Goal: Check status: Check status

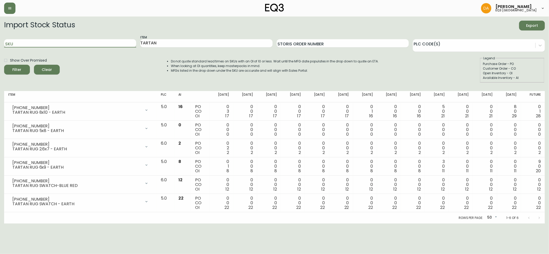
click at [24, 44] on input "SKU" at bounding box center [70, 43] width 132 height 8
click at [47, 69] on span "Clear" at bounding box center [47, 69] width 18 height 6
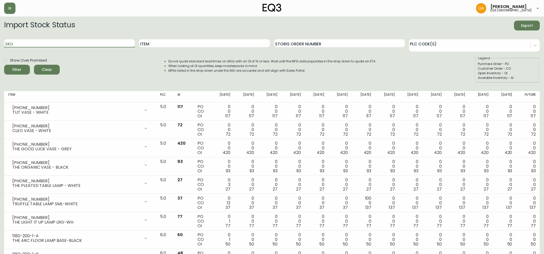
click at [19, 44] on input "SKU" at bounding box center [69, 43] width 131 height 8
type input "7060-312-23-B"
click at [15, 67] on icon "submit" at bounding box center [15, 69] width 6 height 6
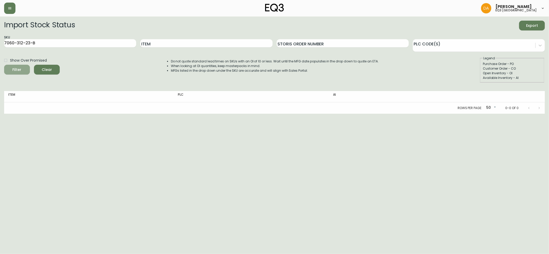
click at [15, 71] on icon "submit" at bounding box center [15, 69] width 6 height 6
click at [15, 71] on icon "submit" at bounding box center [15, 68] width 5 height 5
click at [15, 71] on icon "submit" at bounding box center [15, 69] width 6 height 6
click at [19, 70] on span "Filter" at bounding box center [17, 69] width 9 height 6
click at [46, 69] on span "Clear" at bounding box center [47, 69] width 18 height 6
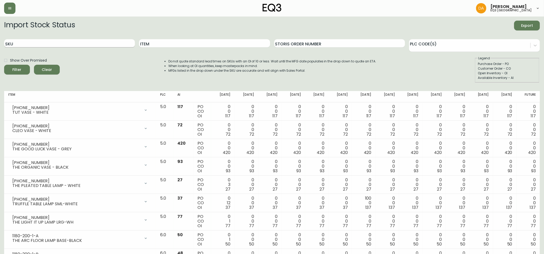
click at [24, 44] on input "SKU" at bounding box center [69, 43] width 131 height 8
type input "7060-310-10-A"
click at [26, 71] on button "Filter" at bounding box center [17, 70] width 26 height 10
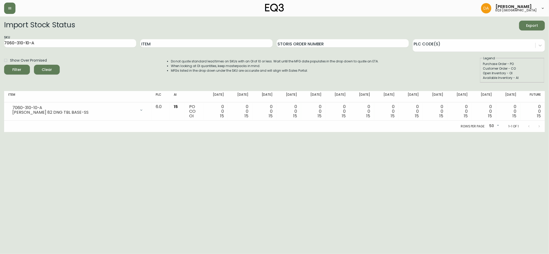
click at [49, 70] on span "Clear" at bounding box center [47, 69] width 18 height 6
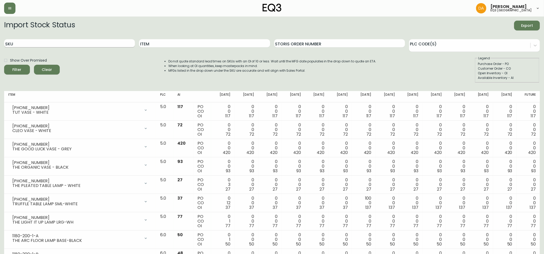
click at [21, 44] on input "SKU" at bounding box center [69, 43] width 131 height 8
type input "7060-312-23-B"
click at [23, 67] on span "Filter" at bounding box center [17, 69] width 18 height 6
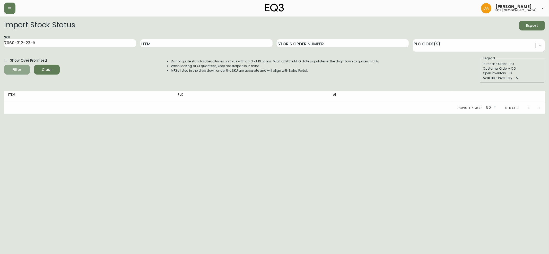
click at [23, 67] on span "Filter" at bounding box center [17, 69] width 18 height 6
click at [21, 68] on span "Filter" at bounding box center [17, 69] width 18 height 6
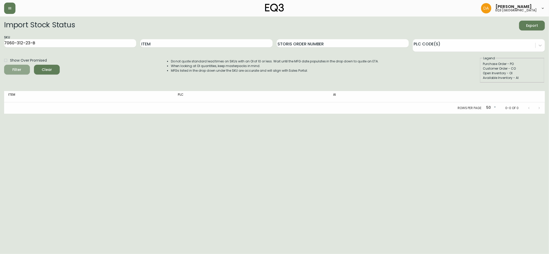
click at [21, 69] on span "Filter" at bounding box center [17, 69] width 18 height 6
click at [20, 70] on span "Filter" at bounding box center [17, 69] width 18 height 6
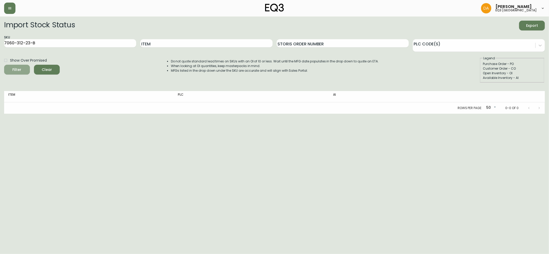
click at [17, 71] on icon "submit" at bounding box center [14, 68] width 5 height 5
click at [18, 69] on icon "submit" at bounding box center [15, 69] width 6 height 6
